Goal: Check status: Check status

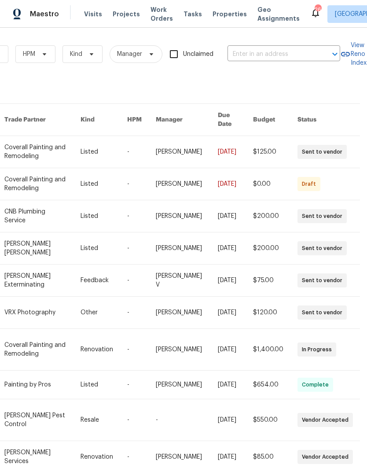
scroll to position [0, 145]
click at [269, 50] on input "text" at bounding box center [272, 55] width 88 height 14
type input "600 vill"
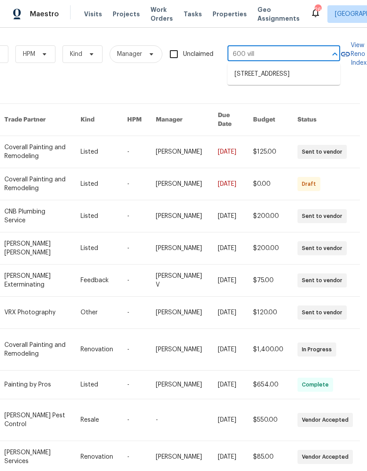
click at [249, 77] on li "[STREET_ADDRESS]" at bounding box center [284, 74] width 113 height 15
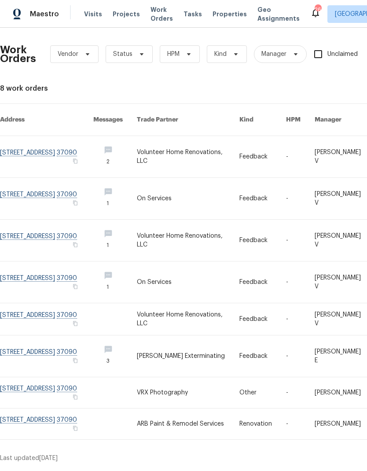
click at [171, 153] on link at bounding box center [188, 156] width 103 height 41
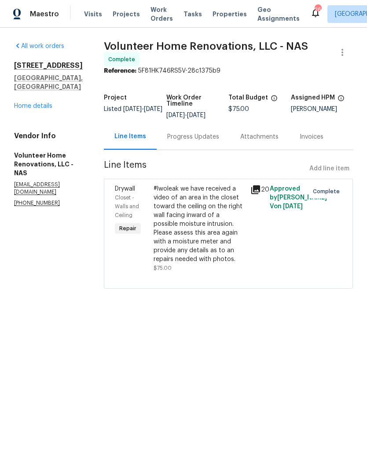
click at [195, 150] on div "Progress Updates" at bounding box center [193, 137] width 73 height 26
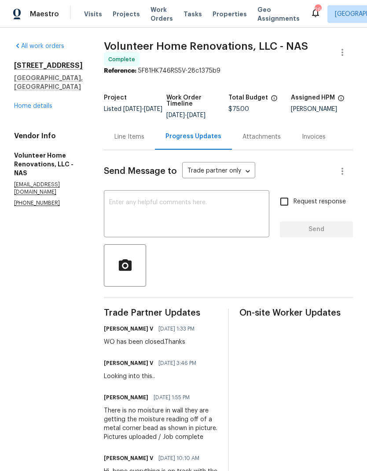
click at [144, 141] on div "Line Items" at bounding box center [129, 136] width 30 height 9
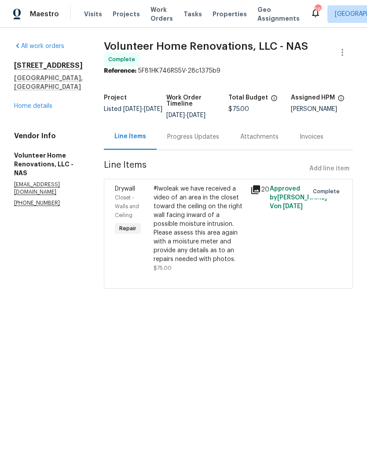
click at [37, 103] on link "Home details" at bounding box center [33, 106] width 38 height 6
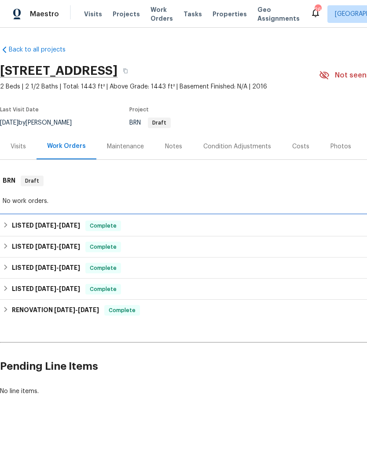
click at [14, 218] on div "LISTED [DATE] - [DATE] Complete" at bounding box center [248, 225] width 497 height 21
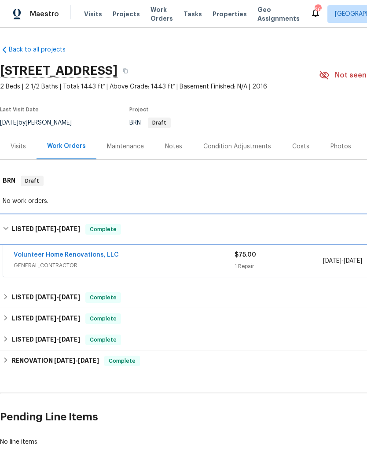
click at [25, 225] on h6 "LISTED [DATE] - [DATE]" at bounding box center [46, 229] width 68 height 11
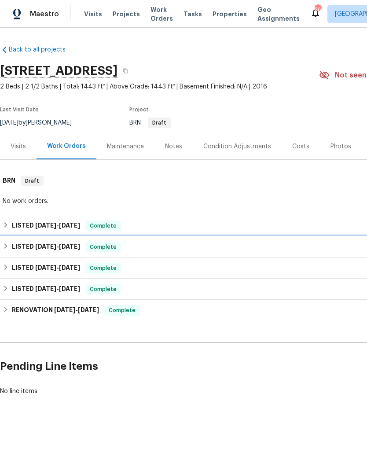
click at [15, 248] on h6 "LISTED [DATE] - [DATE]" at bounding box center [46, 247] width 68 height 11
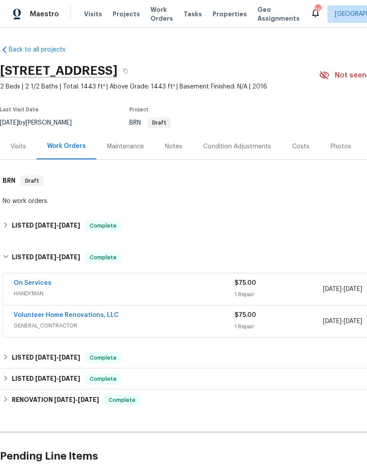
click at [130, 290] on span "HANDYMAN" at bounding box center [124, 293] width 221 height 9
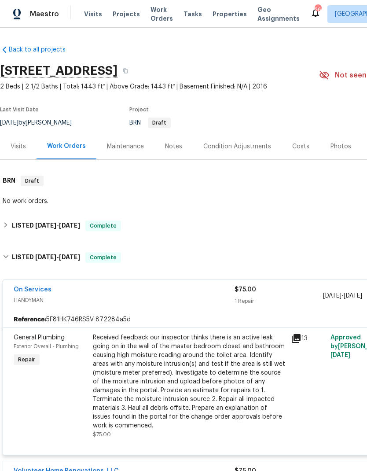
click at [142, 377] on div "Received feedback our inspector thinks there is an active leak going on in the …" at bounding box center [189, 381] width 193 height 97
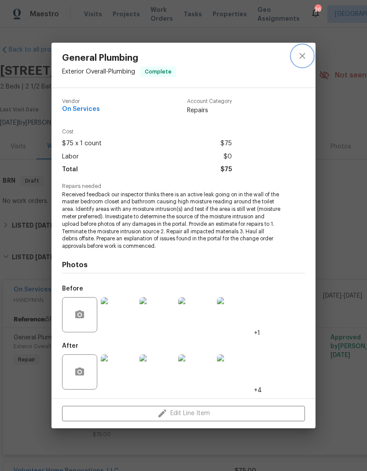
click at [304, 65] on button "close" at bounding box center [302, 55] width 21 height 21
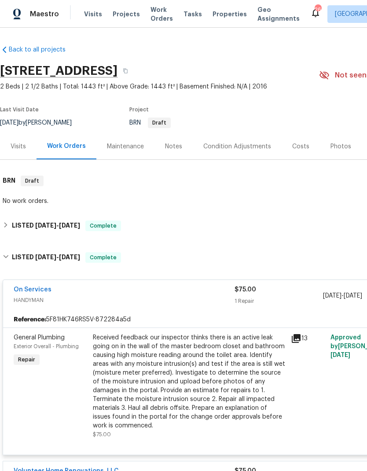
click at [27, 291] on link "On Services" at bounding box center [33, 289] width 38 height 6
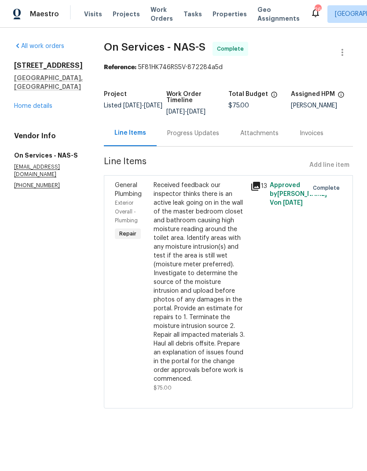
click at [180, 126] on div "Progress Updates" at bounding box center [193, 133] width 73 height 26
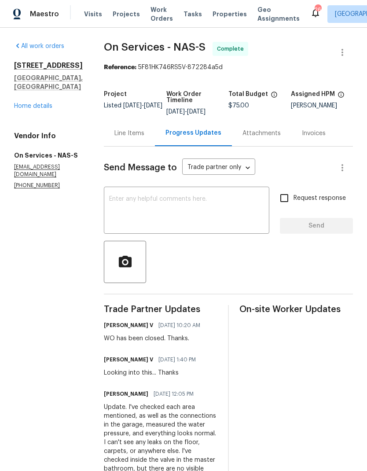
click at [130, 122] on div "Line Items" at bounding box center [129, 133] width 51 height 26
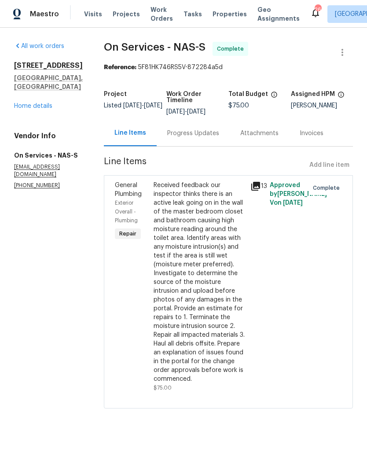
click at [194, 274] on div "Received feedback our inspector thinks there is an active leak going on in the …" at bounding box center [200, 282] width 92 height 202
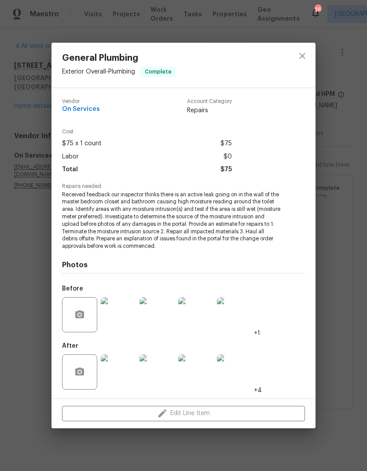
click at [125, 371] on img at bounding box center [118, 371] width 35 height 35
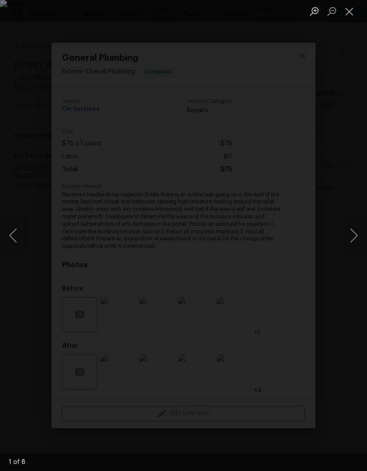
click at [356, 241] on button "Next image" at bounding box center [354, 235] width 26 height 35
click at [360, 249] on button "Next image" at bounding box center [354, 235] width 26 height 35
click at [353, 237] on button "Next image" at bounding box center [354, 235] width 26 height 35
click at [355, 240] on button "Next image" at bounding box center [354, 235] width 26 height 35
click at [359, 229] on button "Next image" at bounding box center [354, 235] width 26 height 35
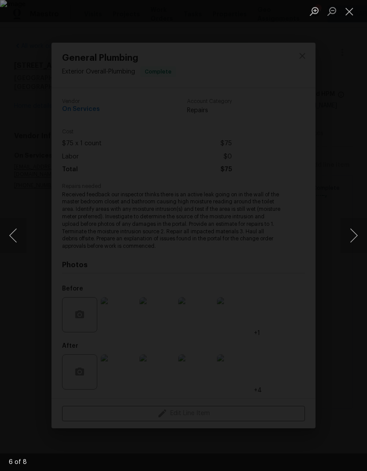
click at [355, 225] on button "Next image" at bounding box center [354, 235] width 26 height 35
click at [358, 226] on button "Next image" at bounding box center [354, 235] width 26 height 35
click at [354, 223] on button "Next image" at bounding box center [354, 235] width 26 height 35
click at [357, 227] on button "Next image" at bounding box center [354, 235] width 26 height 35
click at [355, 230] on button "Next image" at bounding box center [354, 235] width 26 height 35
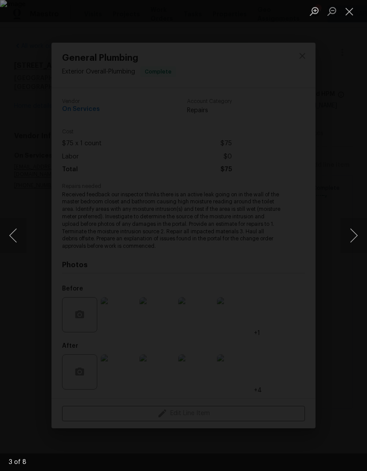
click at [353, 232] on button "Next image" at bounding box center [354, 235] width 26 height 35
click at [353, 235] on button "Next image" at bounding box center [354, 235] width 26 height 35
click at [349, 12] on button "Close lightbox" at bounding box center [350, 11] width 18 height 15
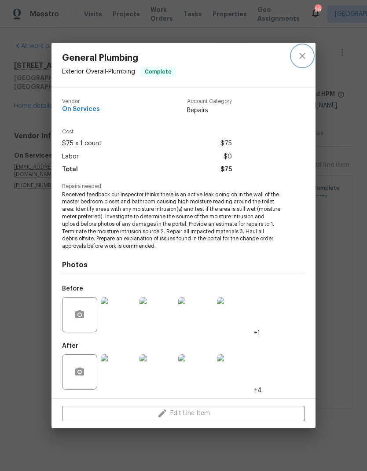
click at [312, 58] on button "close" at bounding box center [302, 55] width 21 height 21
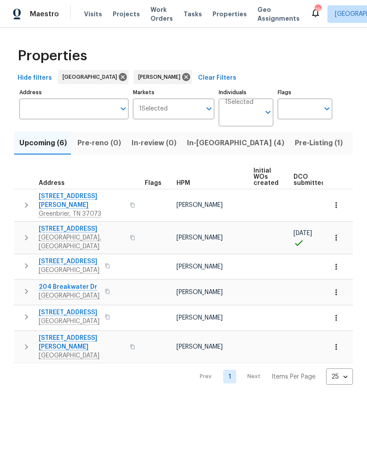
click at [326, 237] on td at bounding box center [338, 238] width 30 height 32
click at [337, 228] on button "button" at bounding box center [336, 237] width 19 height 19
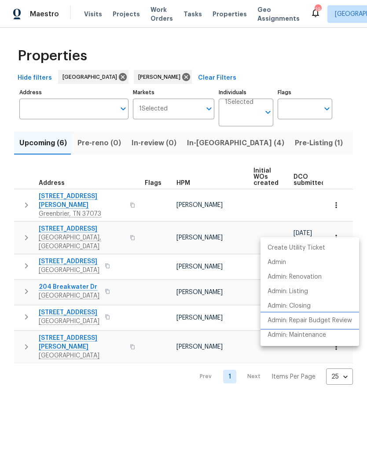
click at [277, 319] on p "Admin: Repair Budget Review" at bounding box center [310, 320] width 84 height 9
